Goal: Find specific page/section: Find specific page/section

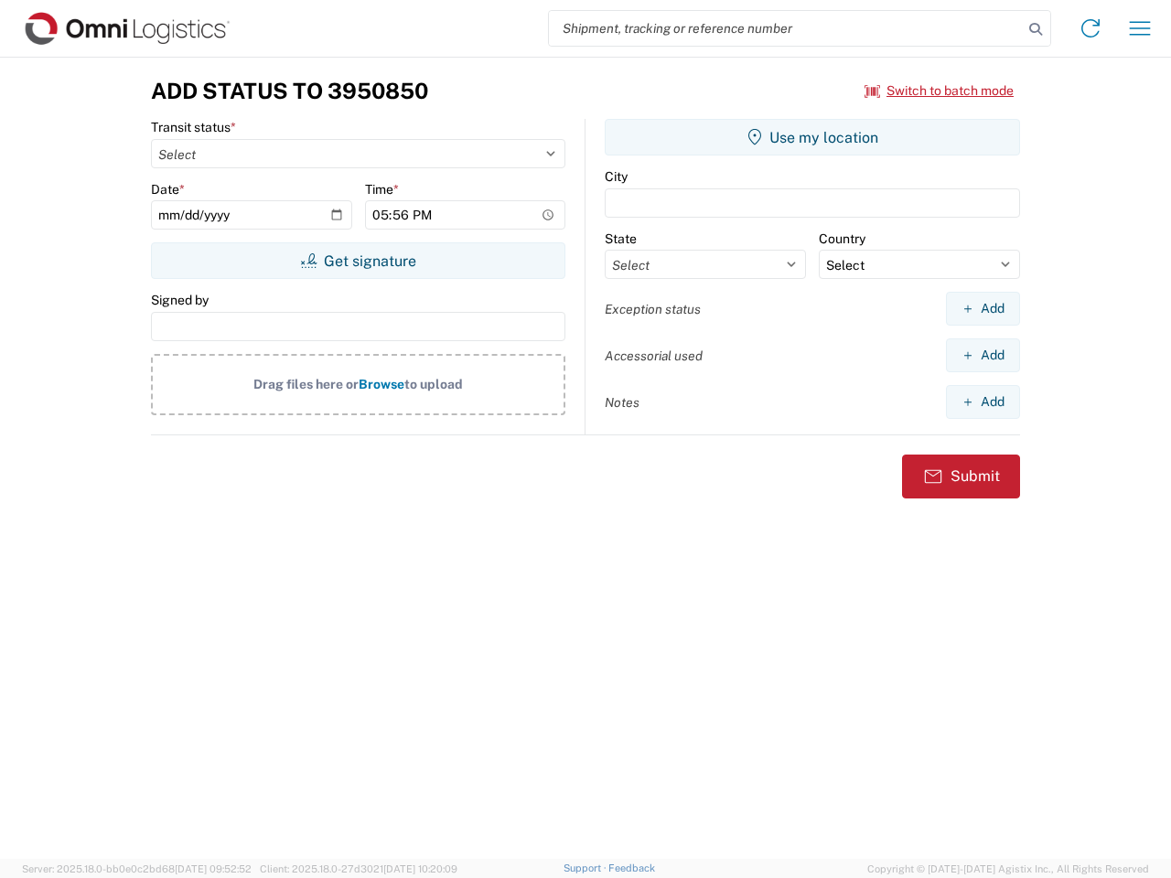
click at [786, 28] on input "search" at bounding box center [786, 28] width 474 height 35
click at [1036, 29] on icon at bounding box center [1036, 29] width 26 height 26
click at [1090, 28] on icon at bounding box center [1090, 28] width 29 height 29
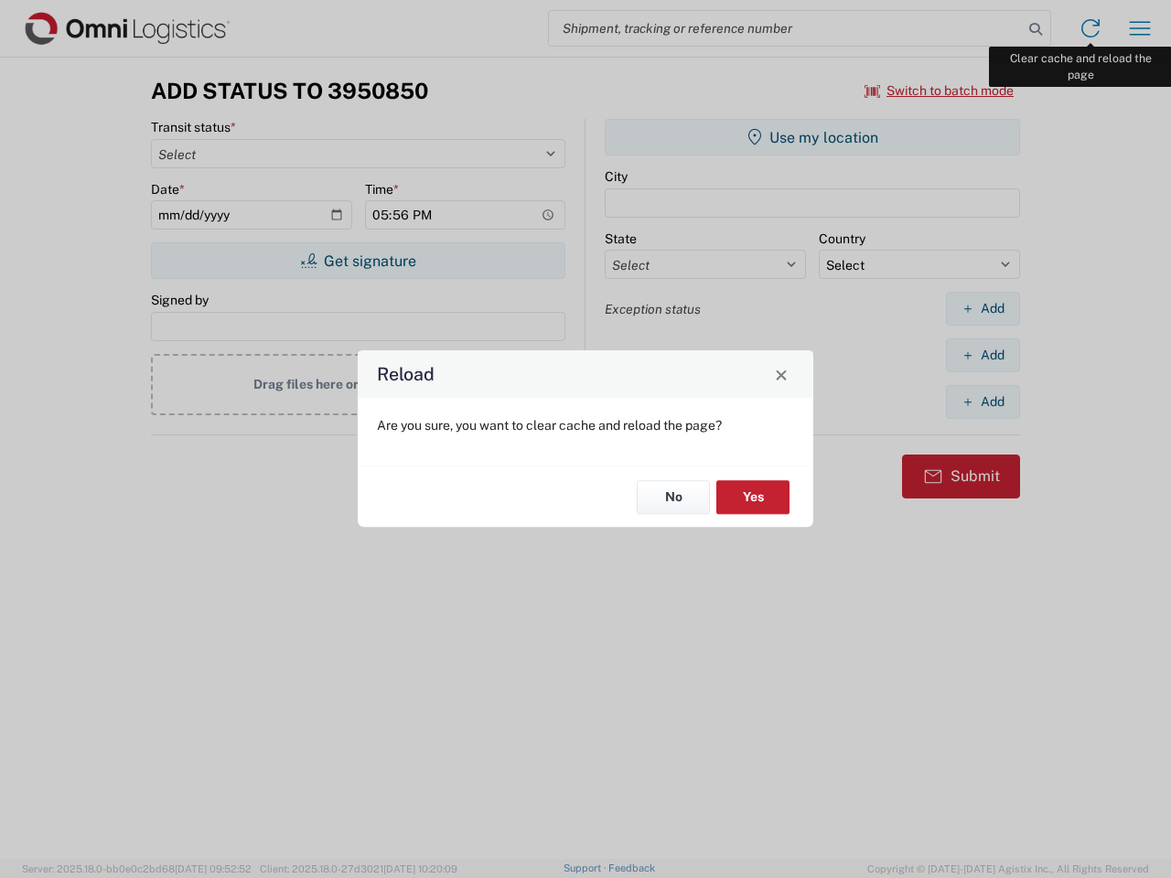
click at [1140, 28] on div "Reload Are you sure, you want to clear cache and reload the page? No Yes" at bounding box center [585, 439] width 1171 height 878
click at [940, 91] on div "Reload Are you sure, you want to clear cache and reload the page? No Yes" at bounding box center [585, 439] width 1171 height 878
click at [358, 261] on div "Reload Are you sure, you want to clear cache and reload the page? No Yes" at bounding box center [585, 439] width 1171 height 878
click at [812, 137] on div "Reload Are you sure, you want to clear cache and reload the page? No Yes" at bounding box center [585, 439] width 1171 height 878
click at [983, 308] on div "Reload Are you sure, you want to clear cache and reload the page? No Yes" at bounding box center [585, 439] width 1171 height 878
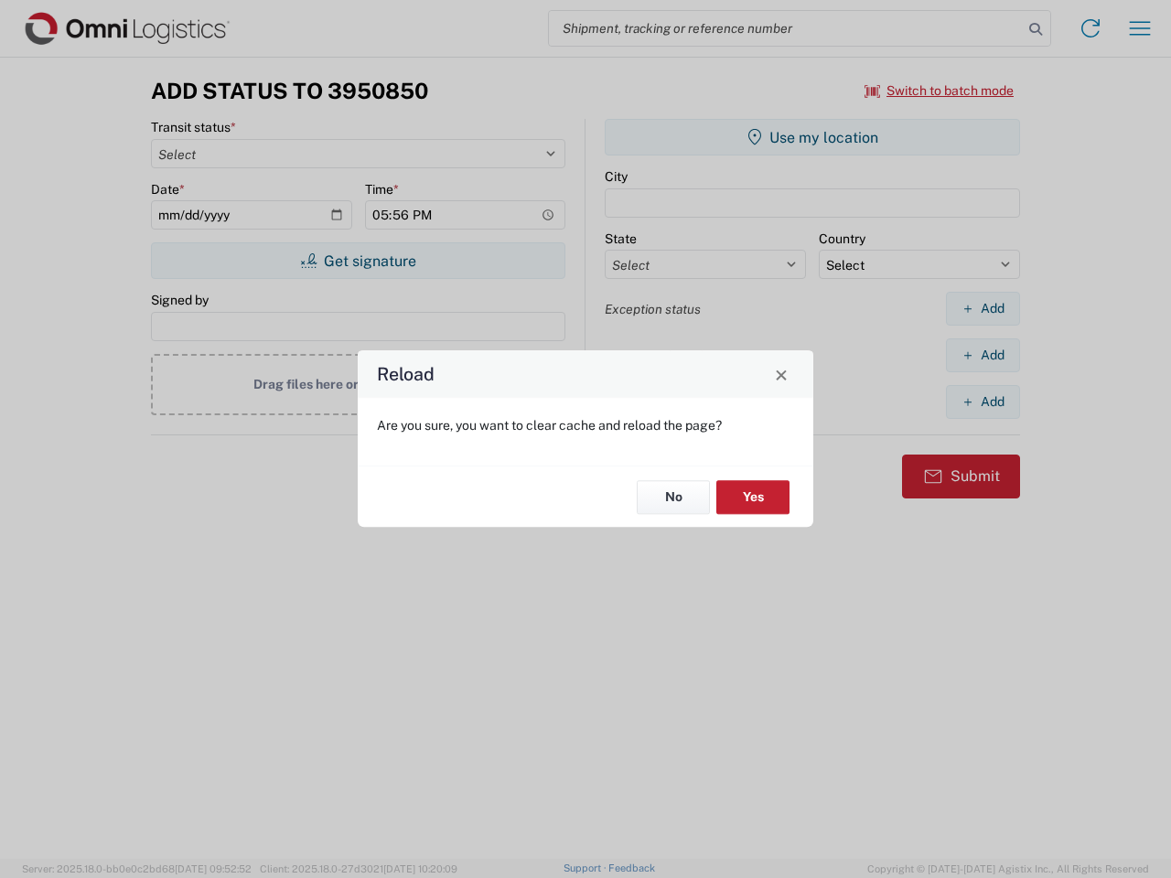
click at [983, 355] on div "Reload Are you sure, you want to clear cache and reload the page? No Yes" at bounding box center [585, 439] width 1171 height 878
click at [983, 402] on div "Reload Are you sure, you want to clear cache and reload the page? No Yes" at bounding box center [585, 439] width 1171 height 878
